Goal: Obtain resource: Obtain resource

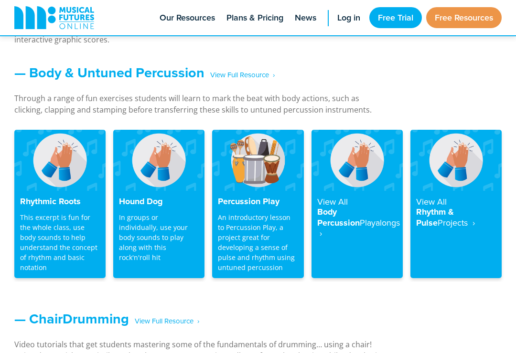
scroll to position [803, 0]
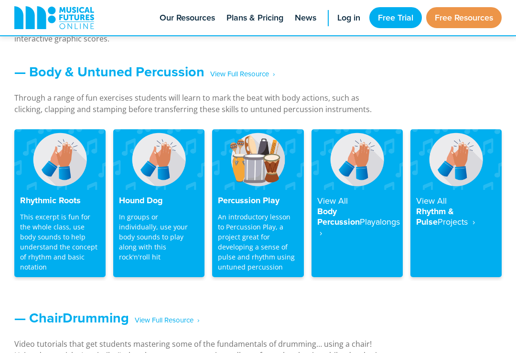
click at [135, 173] on img at bounding box center [158, 159] width 91 height 61
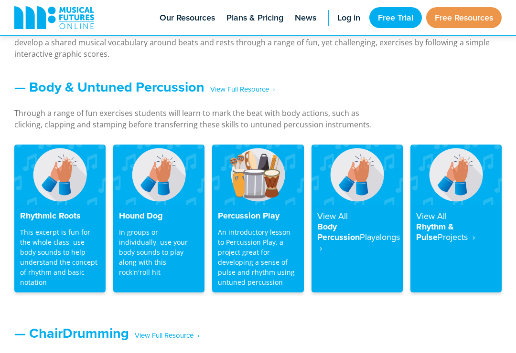
scroll to position [790, 0]
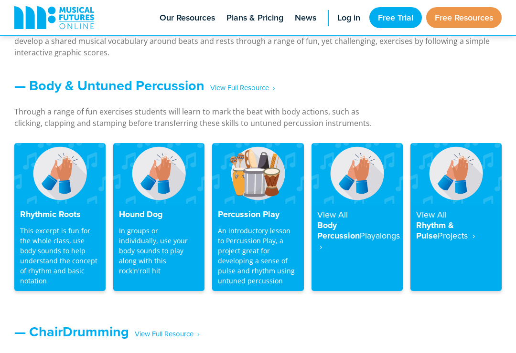
click at [360, 191] on img at bounding box center [356, 173] width 91 height 61
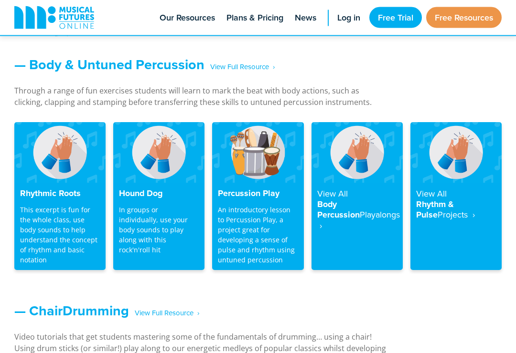
scroll to position [812, 0]
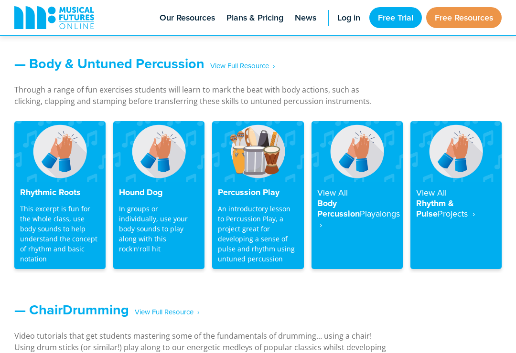
click at [35, 188] on h4 "Rhythmic Roots" at bounding box center [60, 193] width 80 height 11
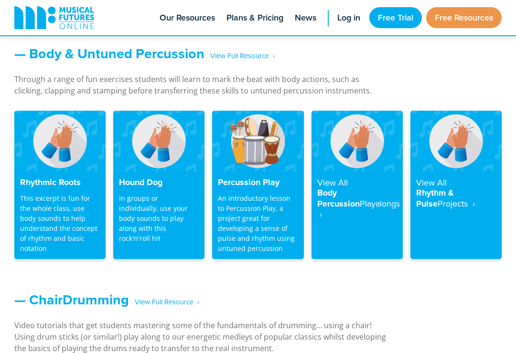
scroll to position [826, 0]
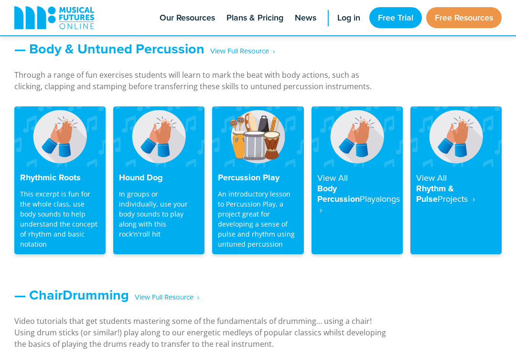
click at [246, 183] on div "Percussion Play An introductory lesson to Percussion Play, a project great for …" at bounding box center [257, 210] width 91 height 87
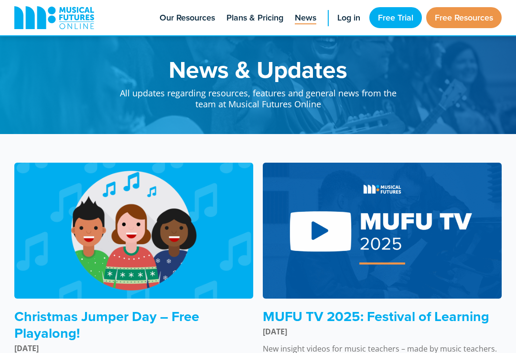
click at [262, 28] on link "Plans & Pricing" at bounding box center [255, 17] width 66 height 35
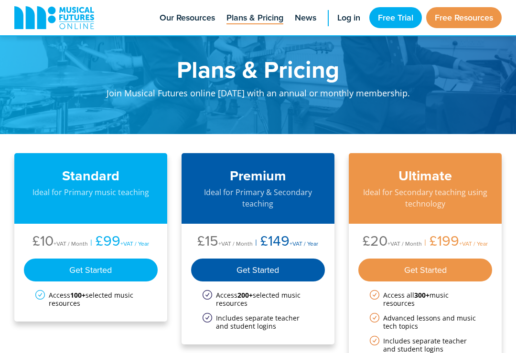
click at [310, 22] on span "News" at bounding box center [305, 17] width 21 height 13
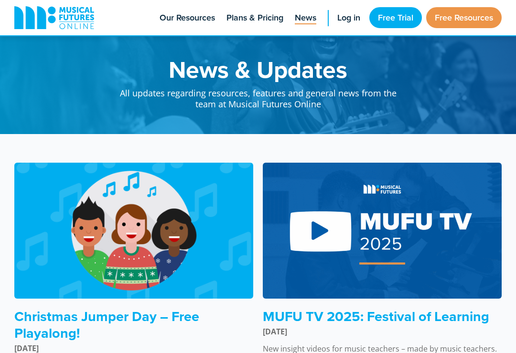
click at [402, 19] on link "Free Trial" at bounding box center [395, 17] width 53 height 21
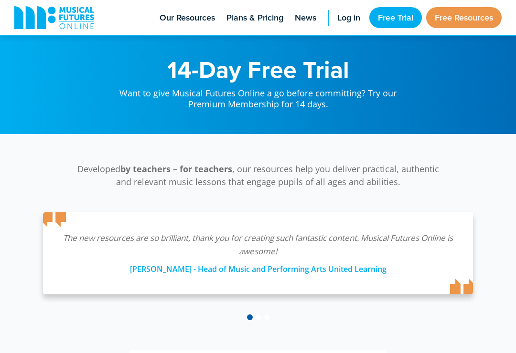
click at [473, 16] on link "Free Resources" at bounding box center [463, 17] width 75 height 21
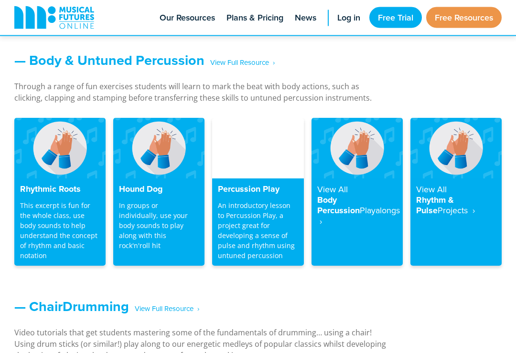
scroll to position [835, 0]
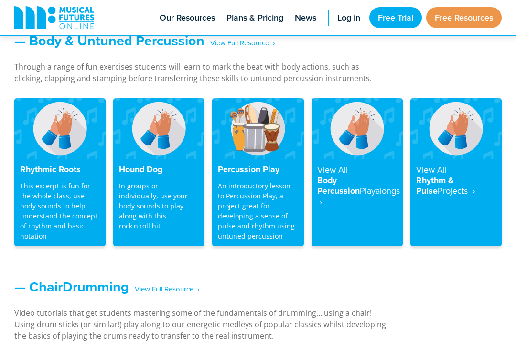
click at [261, 153] on img at bounding box center [257, 128] width 91 height 61
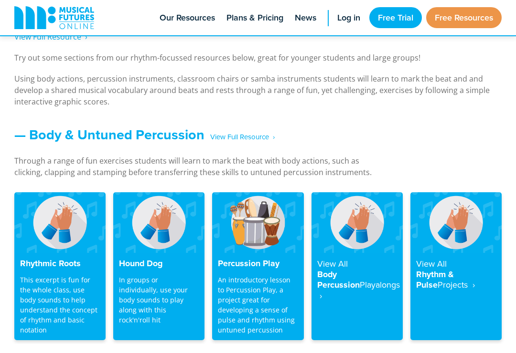
scroll to position [743, 0]
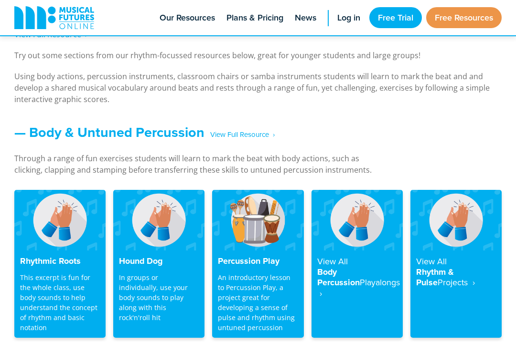
click at [237, 245] on img at bounding box center [257, 220] width 91 height 61
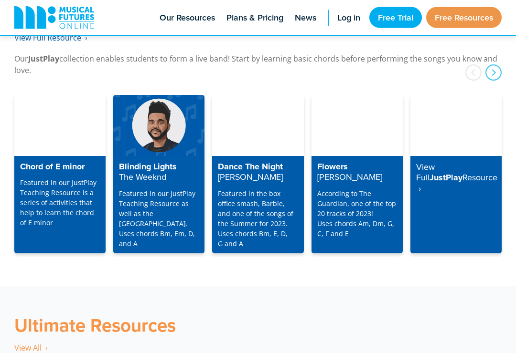
scroll to position [2490, 0]
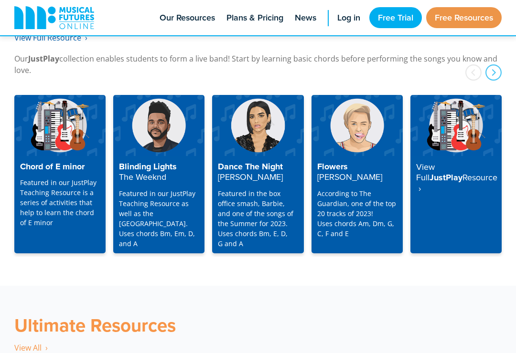
click at [238, 156] on div "Dance The Night Dua Lipa Featured in the box office smash, Barbie, and one of t…" at bounding box center [257, 204] width 91 height 97
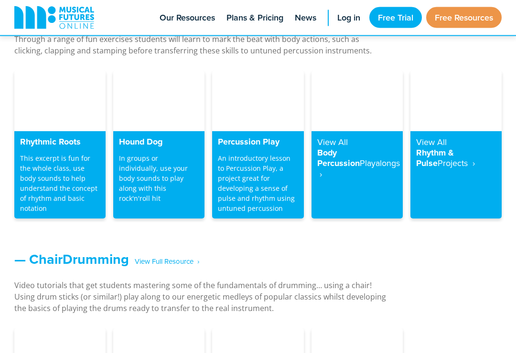
scroll to position [862, 0]
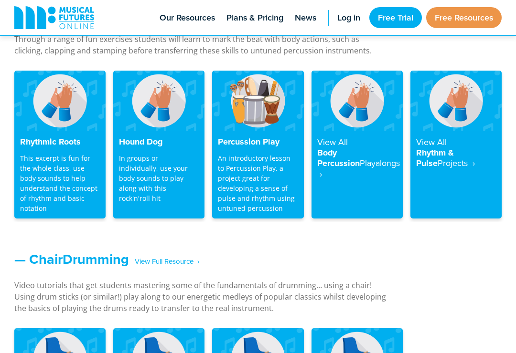
click at [255, 149] on div "Percussion Play An introductory lesson to Percussion Play, a project great for …" at bounding box center [257, 174] width 91 height 87
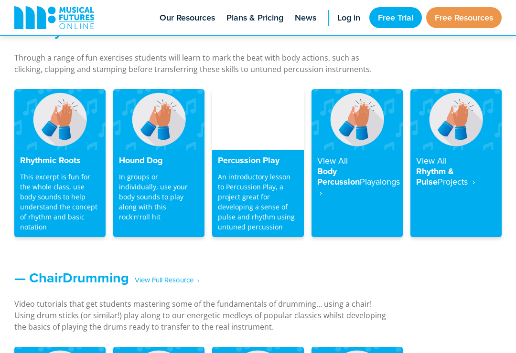
scroll to position [821, 0]
